Goal: Task Accomplishment & Management: Manage account settings

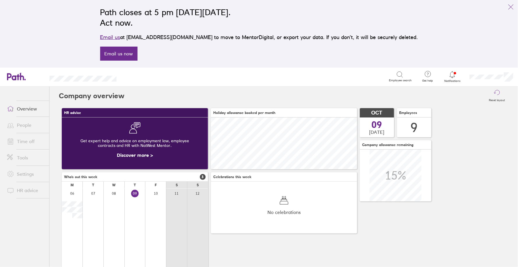
scroll to position [52, 146]
click at [450, 77] on icon at bounding box center [452, 74] width 7 height 7
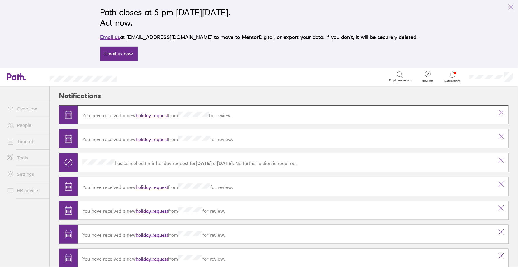
click at [148, 115] on link "holiday request" at bounding box center [152, 115] width 32 height 6
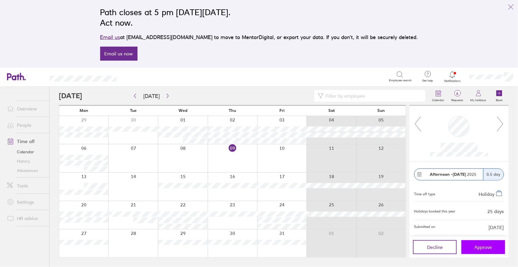
click at [480, 245] on span "Approve" at bounding box center [484, 246] width 18 height 5
click at [482, 247] on span "Approve" at bounding box center [484, 246] width 18 height 5
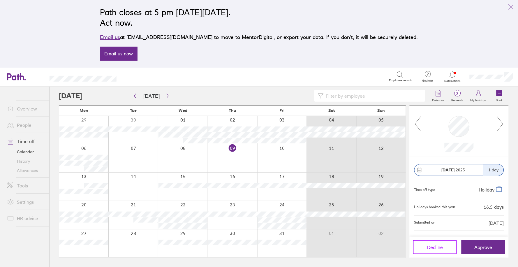
click at [448, 244] on button "Decline" at bounding box center [435, 247] width 44 height 14
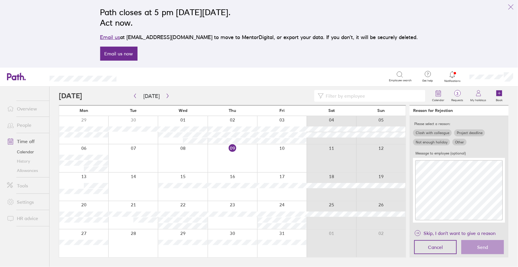
click at [459, 141] on label "Other" at bounding box center [460, 142] width 14 height 7
click at [0, 0] on input "Other" at bounding box center [0, 0] width 0 height 0
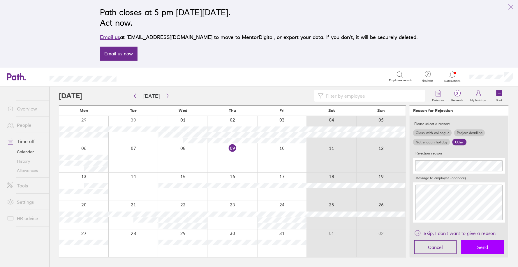
click at [480, 241] on button "Send" at bounding box center [483, 247] width 43 height 14
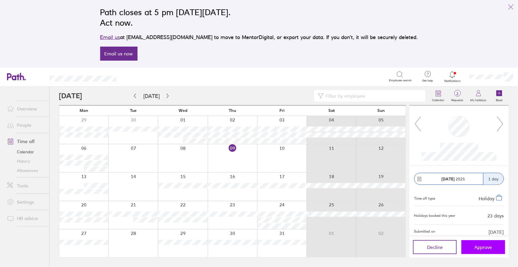
click at [479, 249] on span "Approve" at bounding box center [484, 246] width 18 height 5
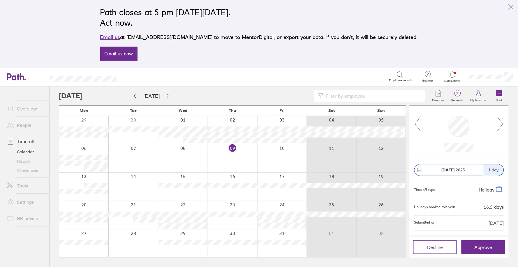
click at [499, 125] on icon at bounding box center [500, 124] width 7 height 16
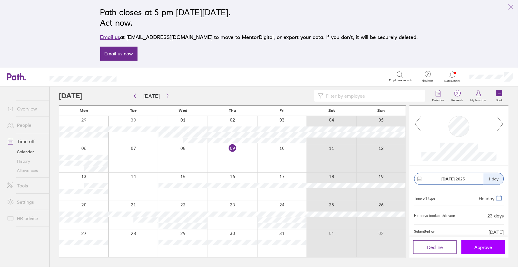
click at [473, 245] on button "Approve" at bounding box center [484, 247] width 44 height 14
